Goal: Information Seeking & Learning: Learn about a topic

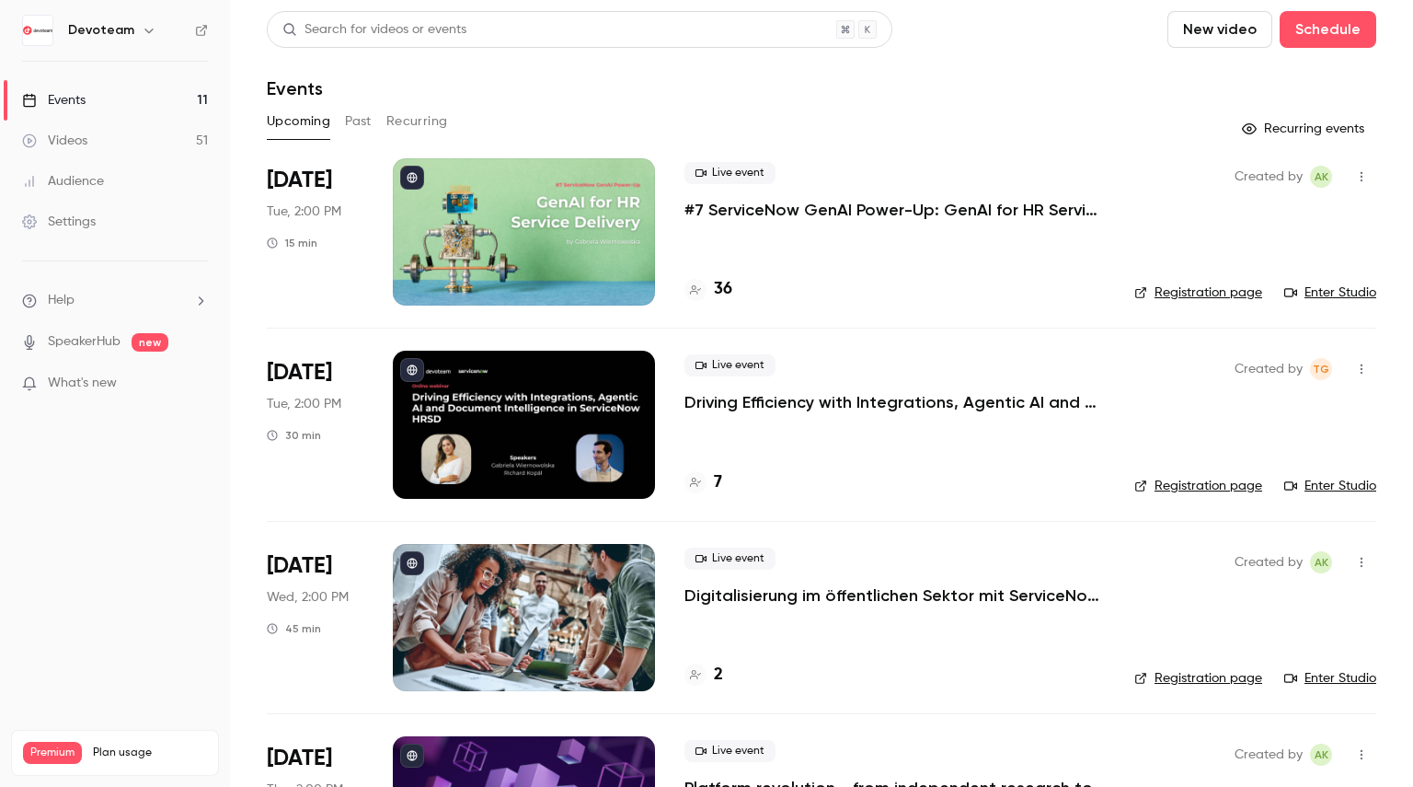
click at [720, 291] on h4 "36" at bounding box center [723, 289] width 18 height 25
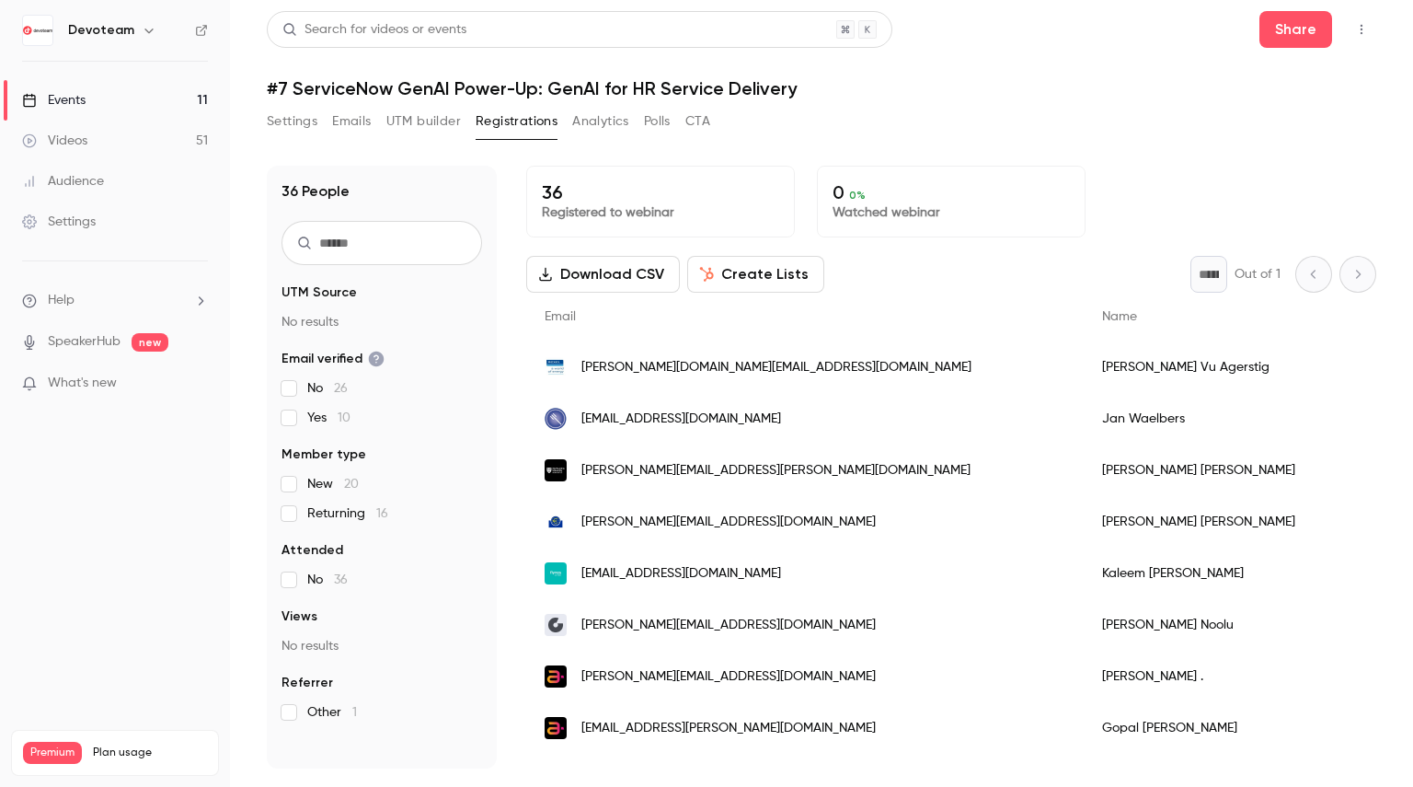
click at [109, 115] on link "Events 11" at bounding box center [115, 100] width 230 height 40
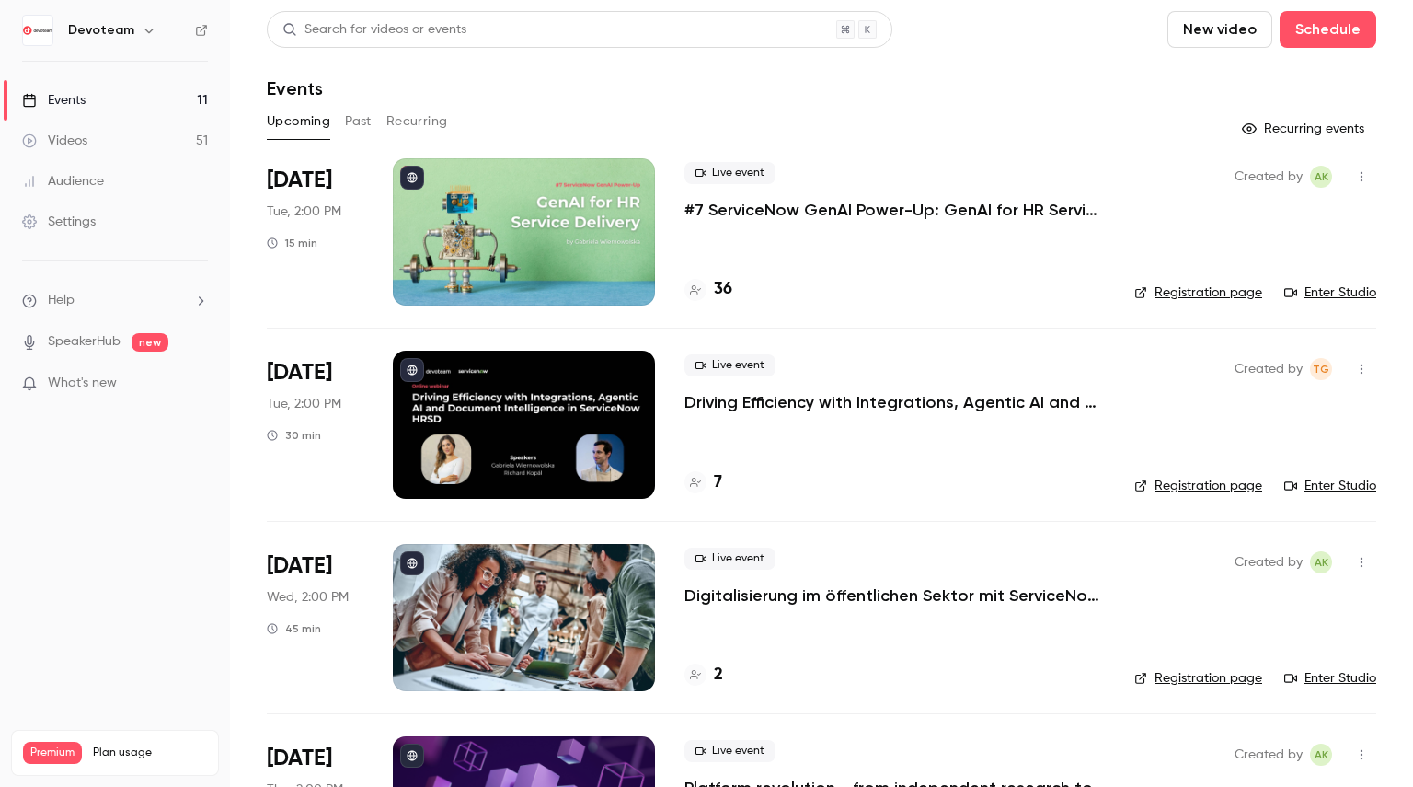
scroll to position [92, 0]
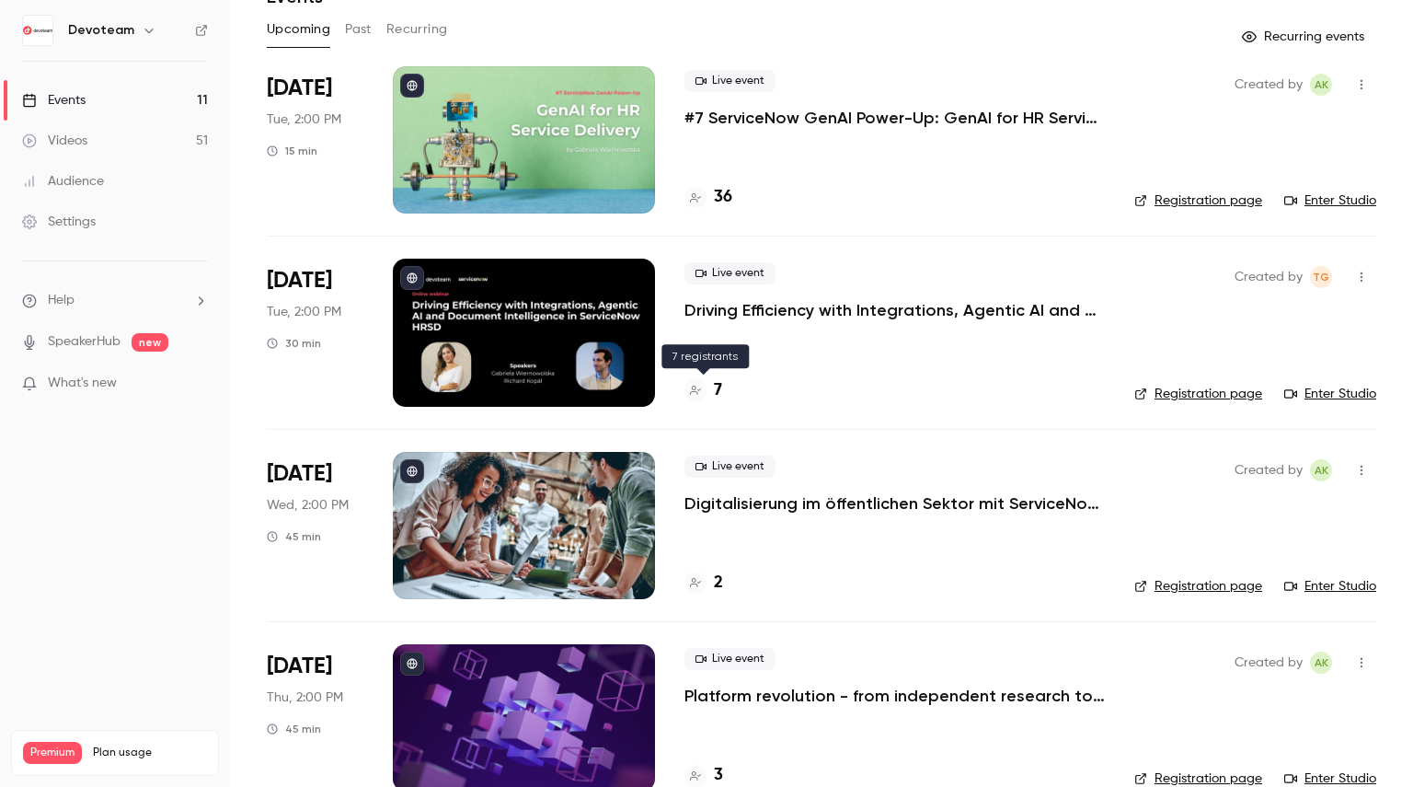
click at [717, 386] on h4 "7" at bounding box center [718, 390] width 8 height 25
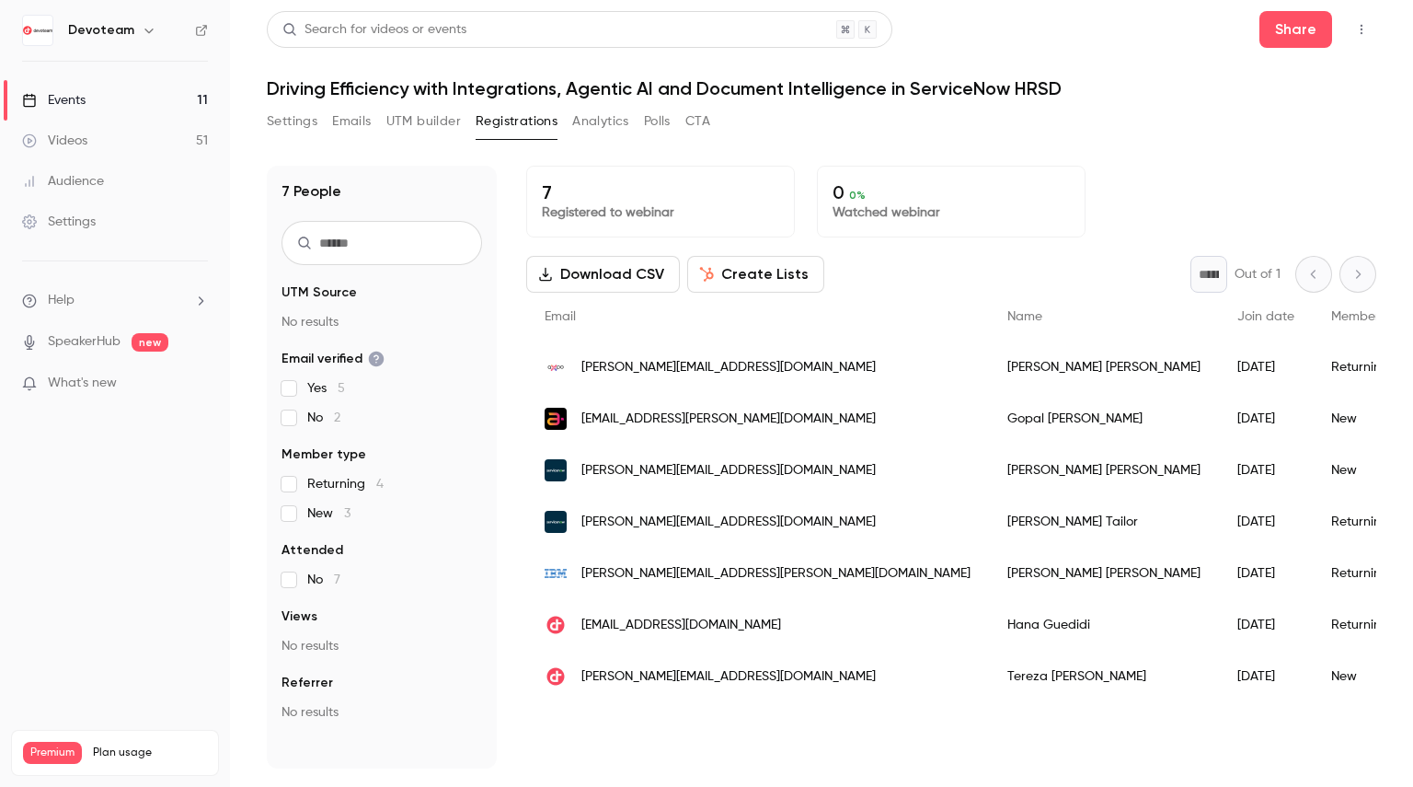
click at [110, 101] on link "Events 11" at bounding box center [115, 100] width 230 height 40
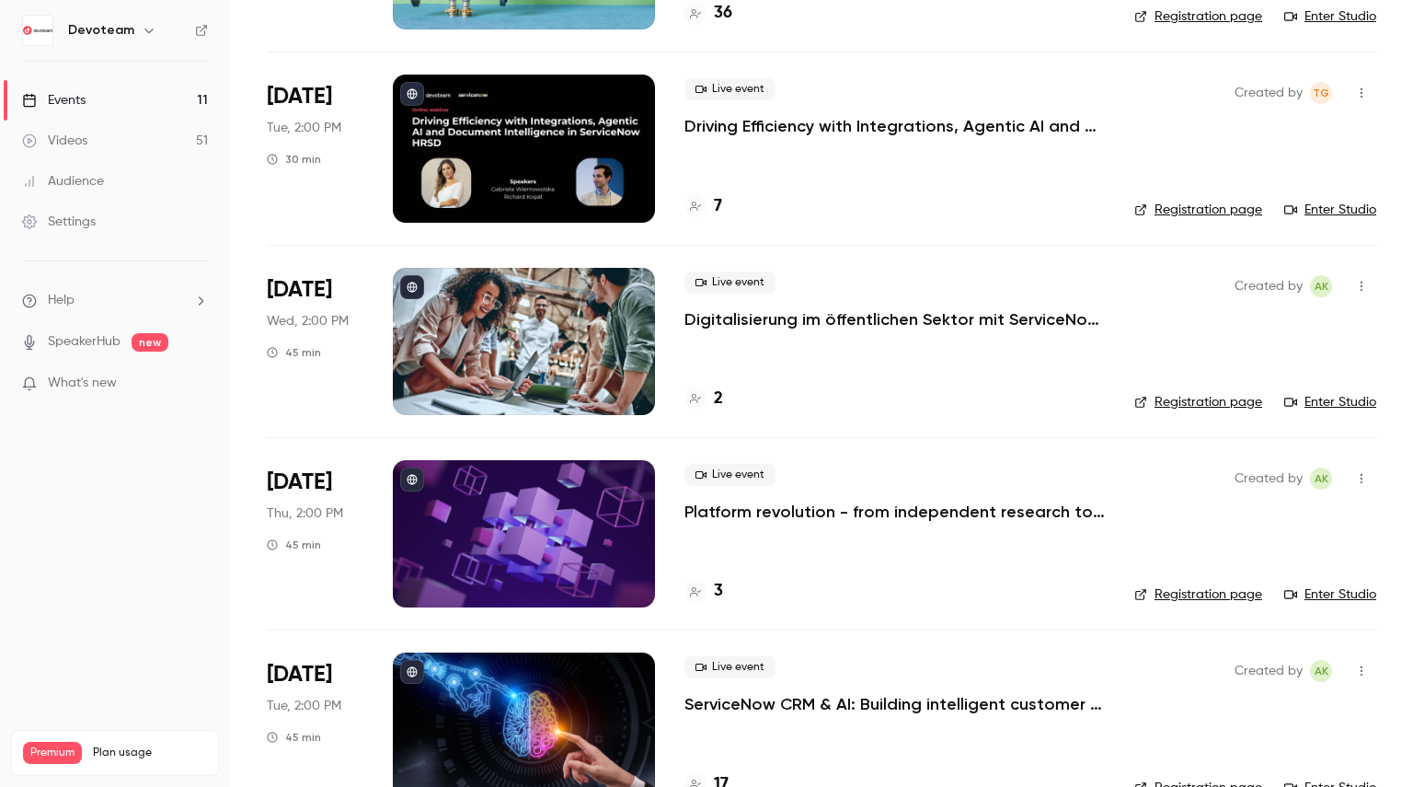
scroll to position [368, 0]
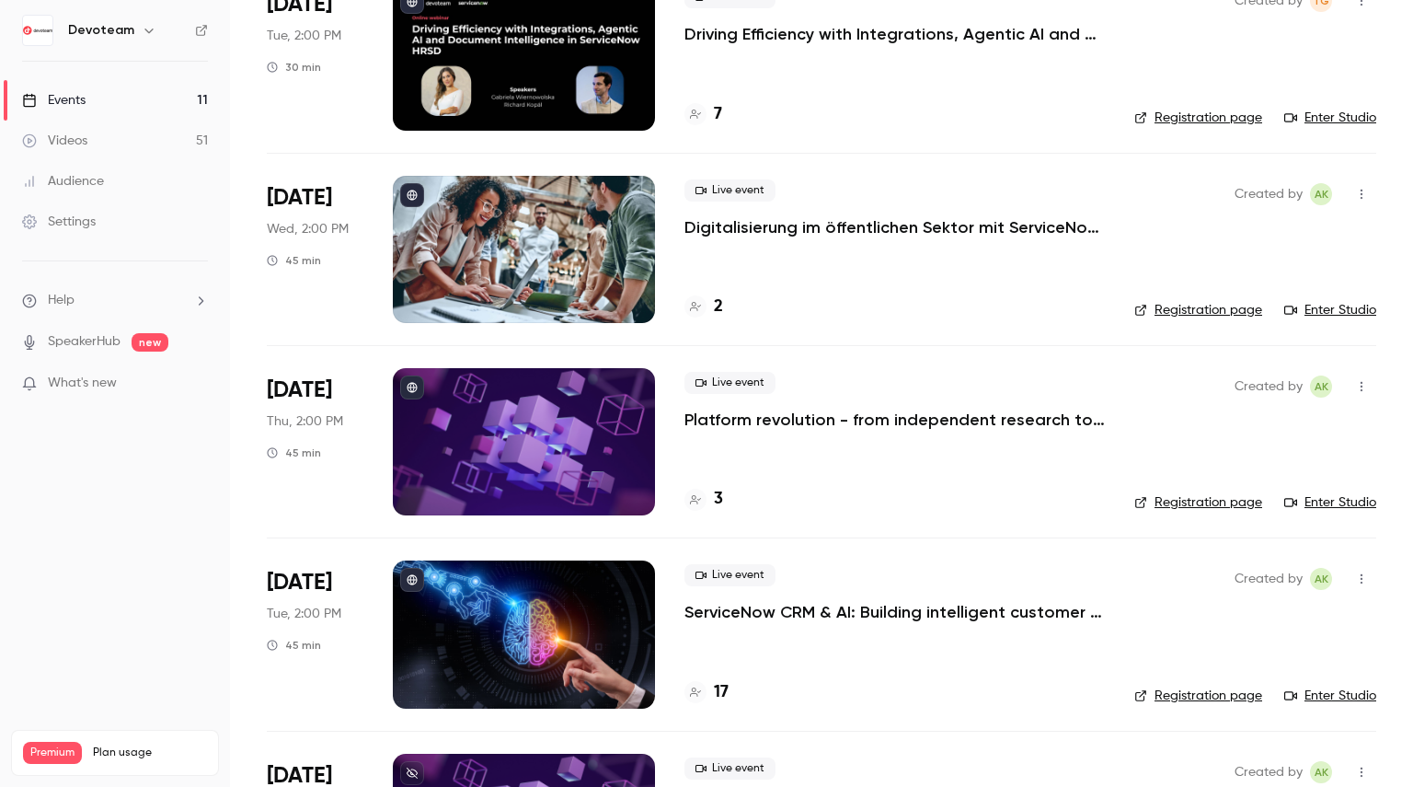
click at [720, 308] on h4 "2" at bounding box center [718, 306] width 9 height 25
